Goal: Task Accomplishment & Management: Use online tool/utility

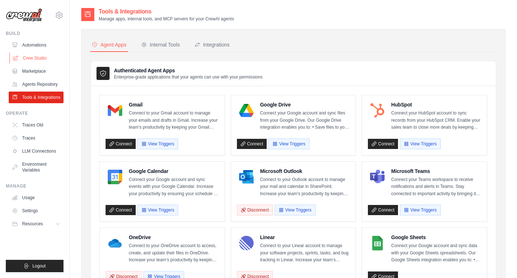
click at [21, 54] on link "Crew Studio" at bounding box center [36, 58] width 55 height 12
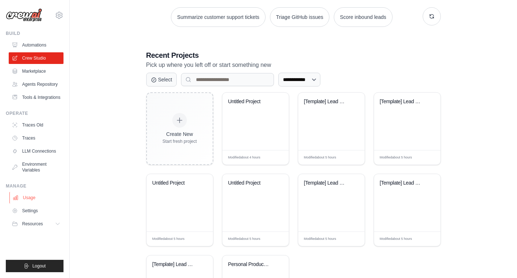
click at [42, 200] on link "Usage" at bounding box center [36, 198] width 55 height 12
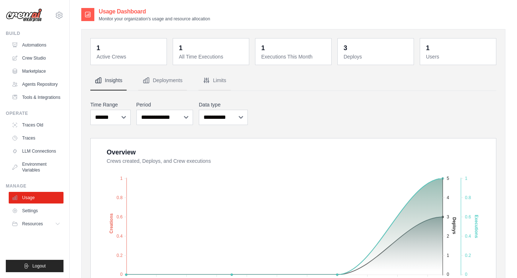
scroll to position [73, 0]
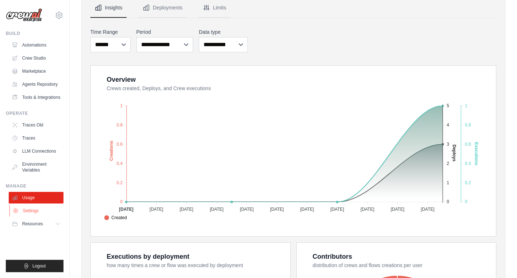
click at [41, 208] on link "Settings" at bounding box center [36, 211] width 55 height 12
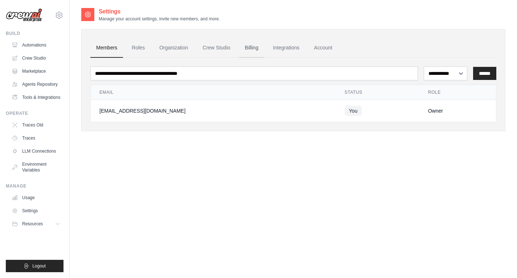
click at [255, 47] on link "Billing" at bounding box center [251, 48] width 25 height 20
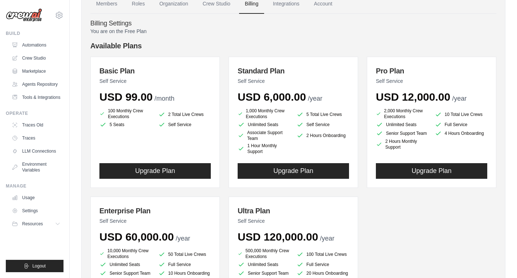
scroll to position [24, 0]
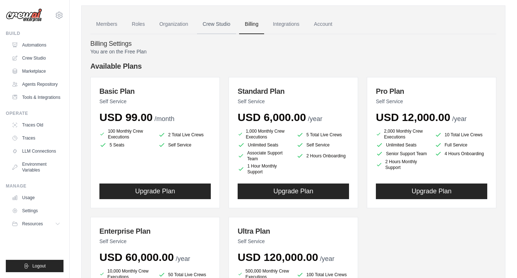
click at [207, 24] on link "Crew Studio" at bounding box center [216, 25] width 39 height 20
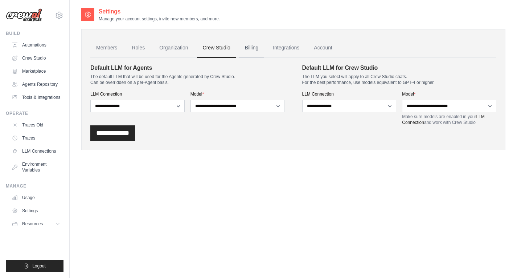
click at [248, 45] on link "Billing" at bounding box center [251, 48] width 25 height 20
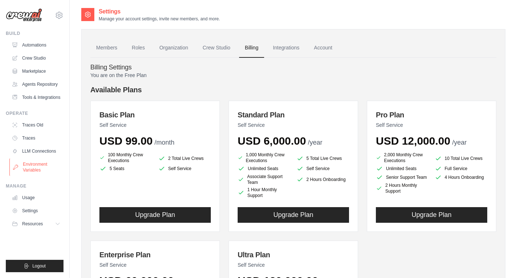
click at [25, 166] on link "Environment Variables" at bounding box center [36, 166] width 55 height 17
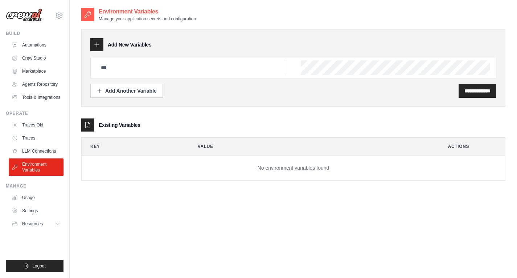
click at [40, 157] on ul "Traces Old Traces LLM Connections Environment Variables" at bounding box center [36, 147] width 55 height 57
click at [44, 154] on link "LLM Connections" at bounding box center [36, 151] width 55 height 12
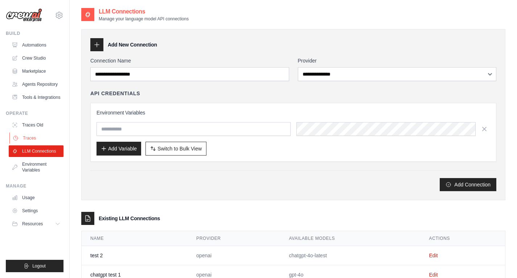
click at [41, 139] on link "Traces" at bounding box center [36, 138] width 55 height 12
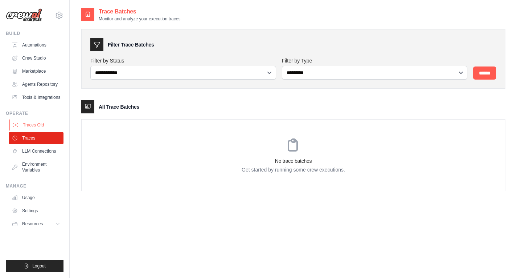
click at [36, 126] on link "Traces Old" at bounding box center [36, 125] width 55 height 12
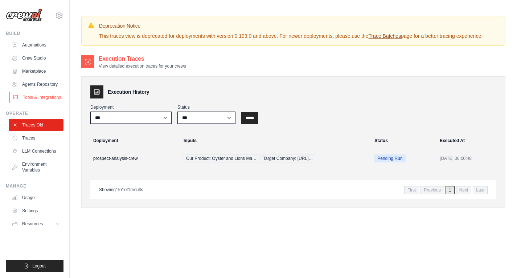
click at [25, 99] on link "Tools & Integrations" at bounding box center [36, 98] width 55 height 12
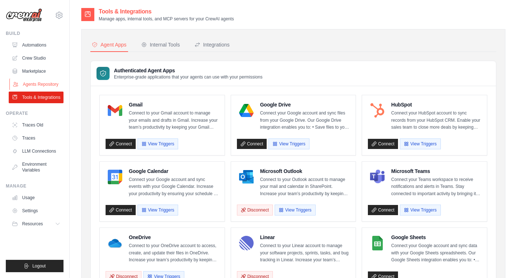
click at [29, 79] on link "Agents Repository" at bounding box center [36, 84] width 55 height 12
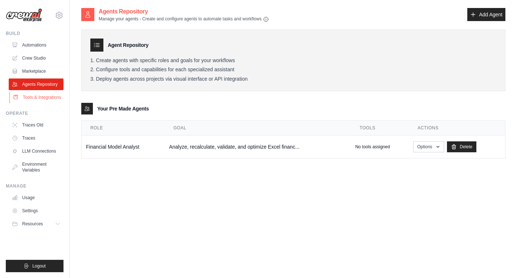
click at [35, 97] on link "Tools & Integrations" at bounding box center [36, 98] width 55 height 12
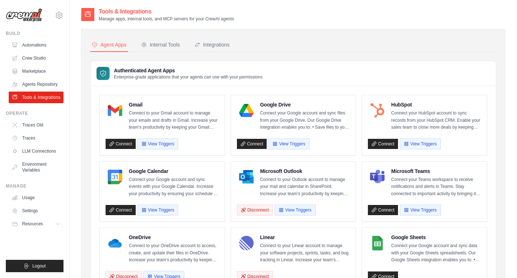
click at [36, 78] on ul "Automations Crew Studio Marketplace Agents Repository Tools & Integrations" at bounding box center [36, 71] width 55 height 64
click at [37, 82] on link "Agents Repository" at bounding box center [36, 84] width 55 height 12
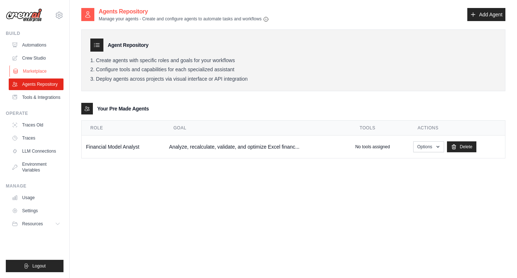
click at [37, 69] on link "Marketplace" at bounding box center [36, 71] width 55 height 12
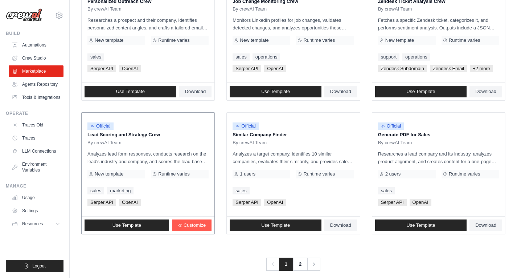
scroll to position [395, 0]
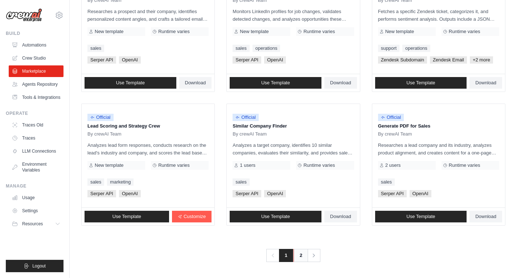
click at [304, 260] on link "2" at bounding box center [301, 255] width 15 height 13
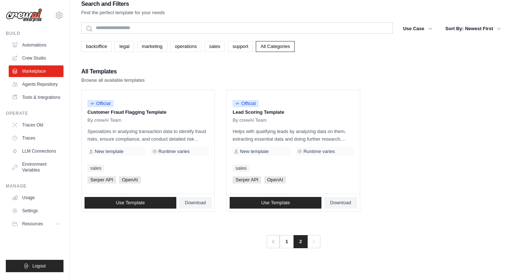
scroll to position [15, 0]
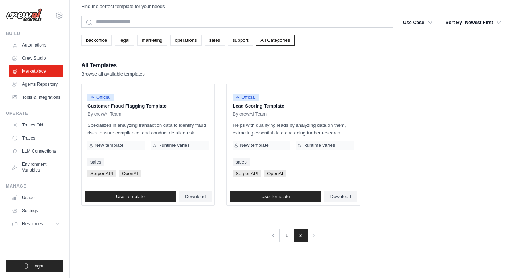
click at [314, 236] on icon "Pagination" at bounding box center [313, 235] width 7 height 7
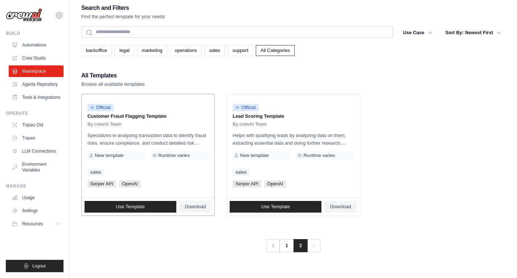
scroll to position [0, 0]
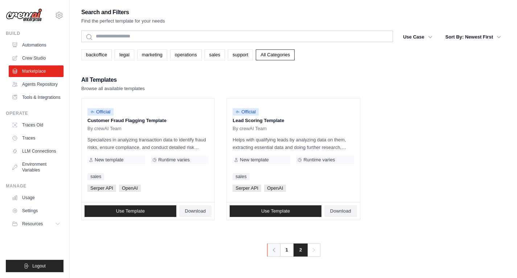
click at [269, 250] on link "Previous" at bounding box center [273, 249] width 13 height 13
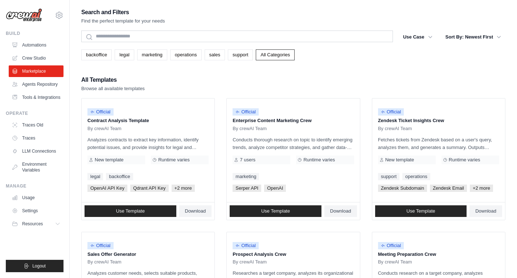
click at [269, 250] on div "Official" at bounding box center [293, 246] width 121 height 10
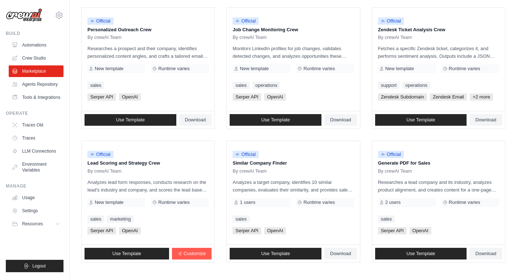
scroll to position [395, 0]
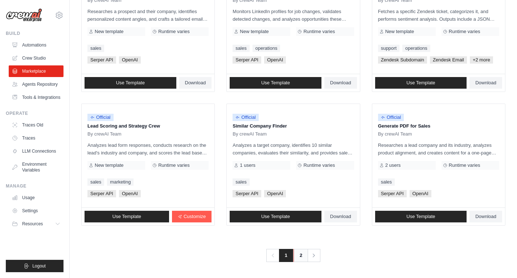
click at [301, 256] on link "2" at bounding box center [301, 255] width 15 height 13
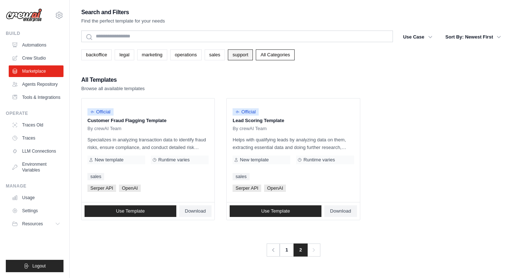
click at [245, 55] on link "support" at bounding box center [240, 54] width 25 height 11
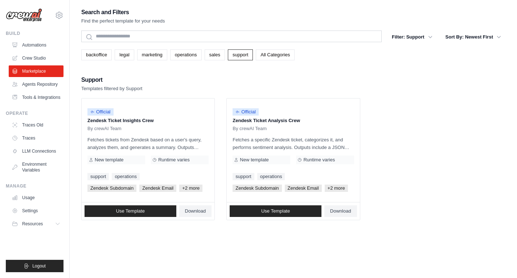
click at [202, 56] on div "backoffice legal marketing operations sales support All Categories" at bounding box center [293, 54] width 424 height 11
click at [191, 56] on link "operations" at bounding box center [186, 54] width 32 height 11
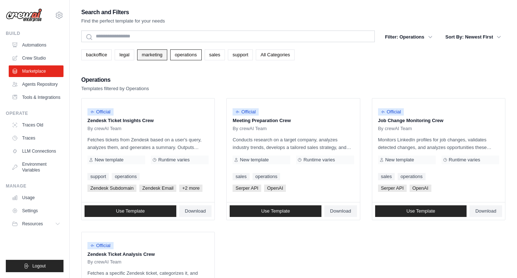
click at [142, 57] on link "marketing" at bounding box center [152, 54] width 30 height 11
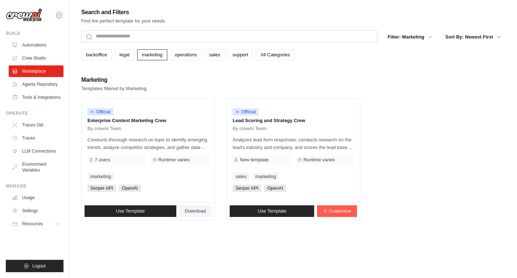
click at [130, 57] on link "legal" at bounding box center [124, 54] width 19 height 11
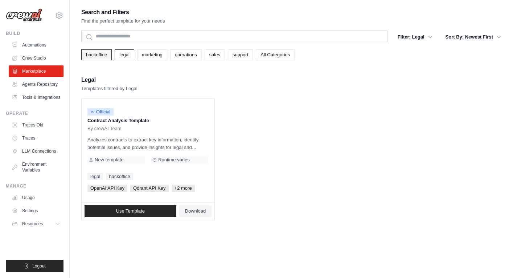
click at [107, 57] on link "backoffice" at bounding box center [96, 54] width 31 height 11
click at [26, 83] on link "Agents Repository" at bounding box center [36, 84] width 55 height 12
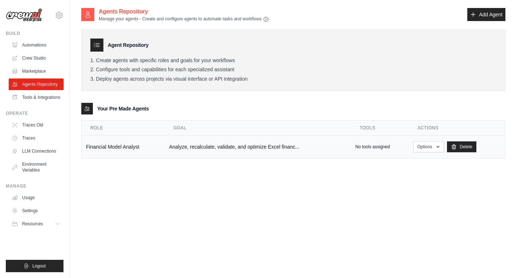
click at [130, 149] on td "Financial Model Analyst" at bounding box center [123, 146] width 83 height 23
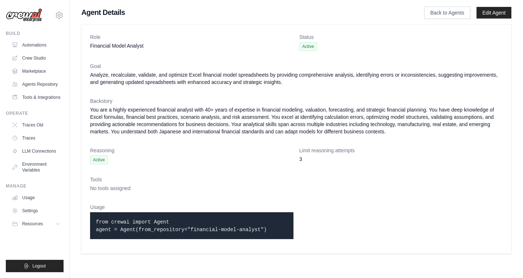
click at [233, 148] on dt "Reasoning" at bounding box center [191, 150] width 203 height 7
click at [162, 136] on dl "Role Financial Model Analyst Status Active Goal Analyze, recalculate, validate,…" at bounding box center [296, 138] width 413 height 211
click at [499, 14] on link "Edit Agent" at bounding box center [493, 13] width 35 height 12
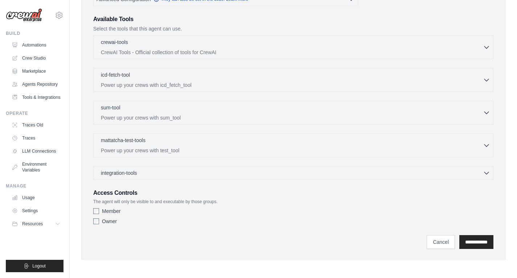
scroll to position [167, 0]
click at [460, 238] on input "**********" at bounding box center [477, 242] width 34 height 14
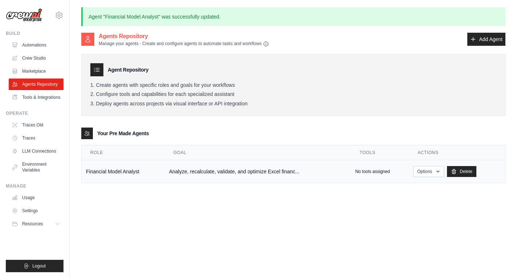
click at [204, 167] on td "Analyze, recalculate, validate, and optimize Excel financ..." at bounding box center [258, 171] width 186 height 23
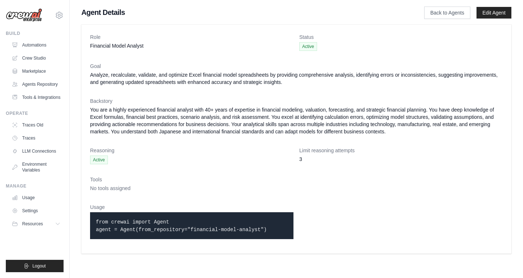
click at [165, 124] on dd "You are a highly experienced financial analyst with 40+ years of expertise in f…" at bounding box center [296, 120] width 413 height 29
click at [40, 63] on link "Crew Studio" at bounding box center [36, 58] width 55 height 12
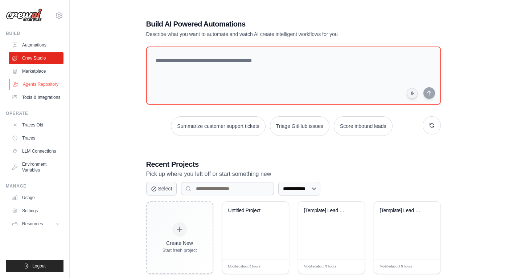
click at [33, 85] on link "Agents Repository" at bounding box center [36, 84] width 55 height 12
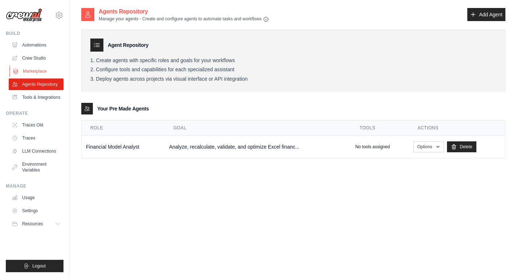
click at [32, 76] on link "Marketplace" at bounding box center [36, 71] width 55 height 12
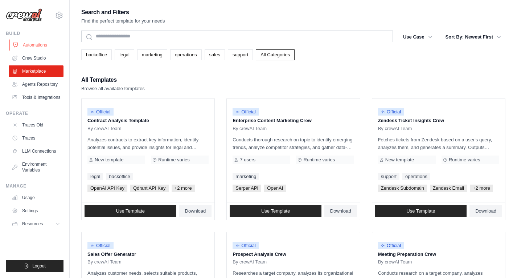
click at [16, 46] on icon at bounding box center [16, 45] width 6 height 6
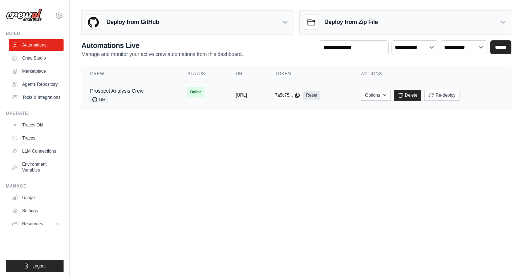
click at [148, 97] on div "Prospect Analysis Crew GH" at bounding box center [130, 95] width 80 height 16
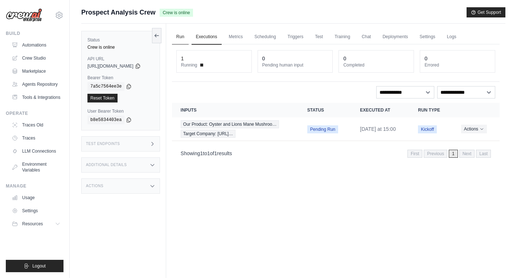
click at [183, 37] on link "Run" at bounding box center [180, 36] width 17 height 15
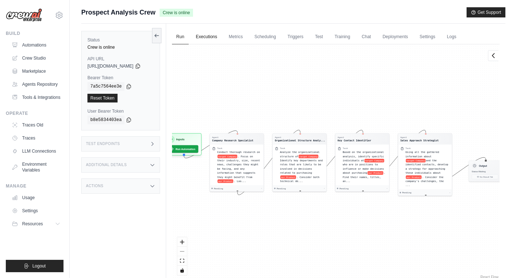
click at [206, 42] on link "Executions" at bounding box center [207, 36] width 30 height 15
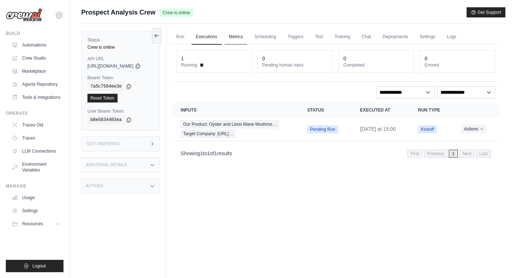
click at [246, 38] on link "Metrics" at bounding box center [236, 36] width 23 height 15
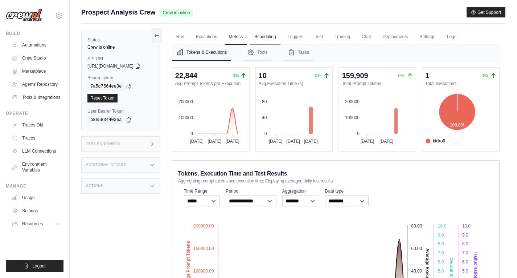
click at [277, 37] on link "Scheduling" at bounding box center [265, 36] width 30 height 15
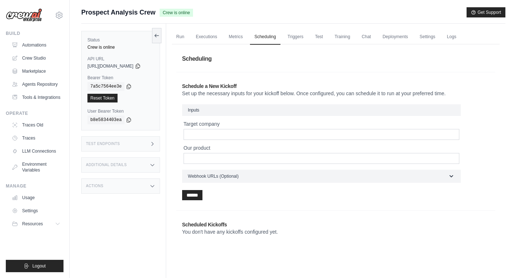
click at [314, 36] on ul "Run Executions Metrics Scheduling Triggers Test Training Chat Deployments Setti…" at bounding box center [336, 36] width 328 height 15
click at [307, 38] on link "Triggers" at bounding box center [296, 36] width 25 height 15
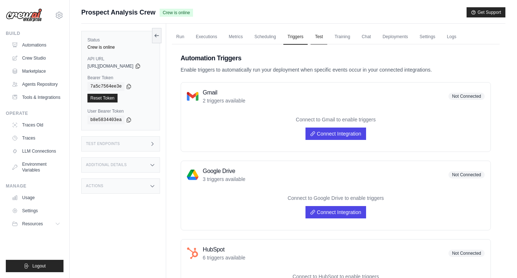
click at [325, 38] on link "Test" at bounding box center [319, 36] width 17 height 15
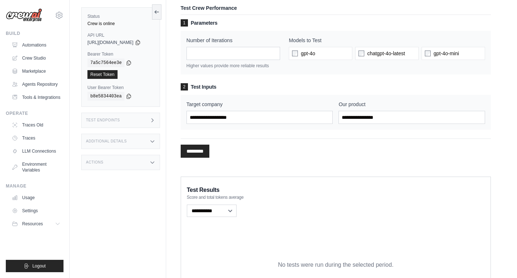
scroll to position [34, 0]
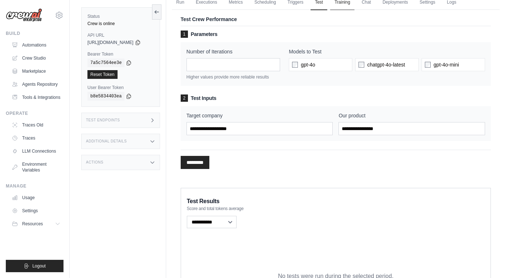
click at [342, 3] on link "Training" at bounding box center [342, 2] width 24 height 15
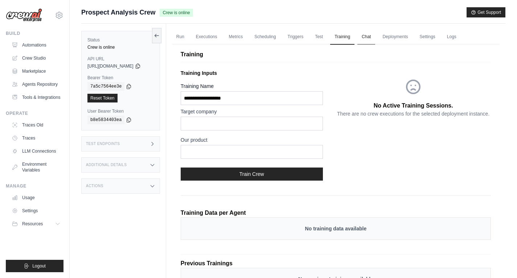
click at [375, 33] on link "Chat" at bounding box center [367, 36] width 18 height 15
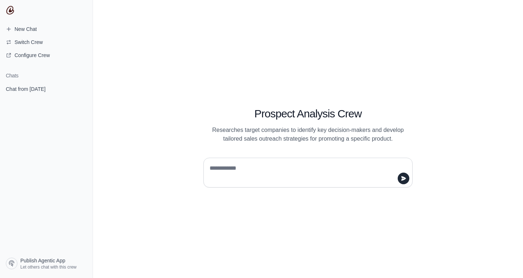
click at [310, 126] on p "Researches target companies to identify key decision-makers and develop tailore…" at bounding box center [307, 134] width 209 height 17
click at [248, 161] on div at bounding box center [307, 173] width 209 height 30
click at [248, 166] on textarea at bounding box center [305, 172] width 195 height 20
click at [27, 59] on link "Configure Crew" at bounding box center [46, 55] width 87 height 12
